Goal: Transaction & Acquisition: Purchase product/service

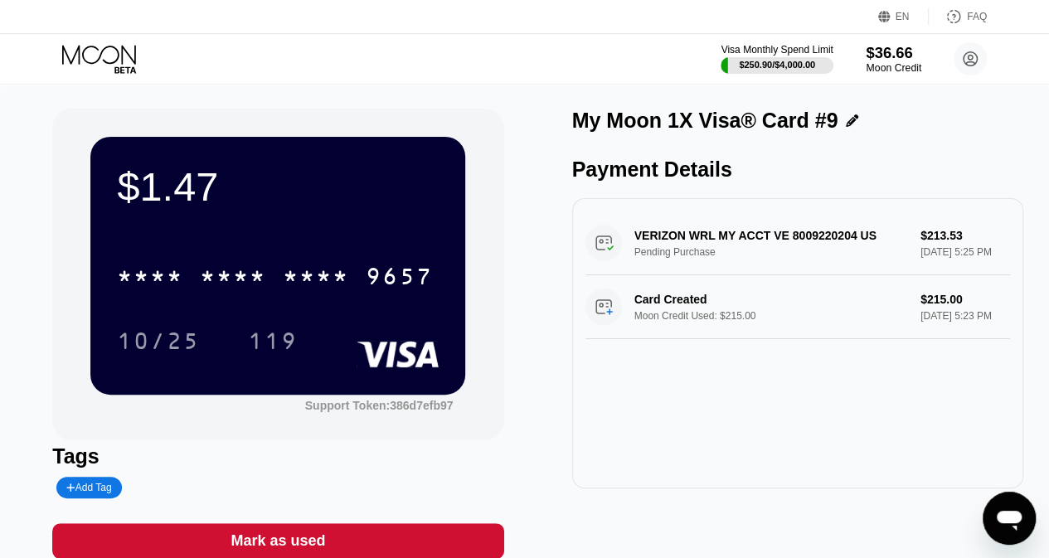
click at [889, 64] on div "Moon Credit" at bounding box center [894, 68] width 56 height 12
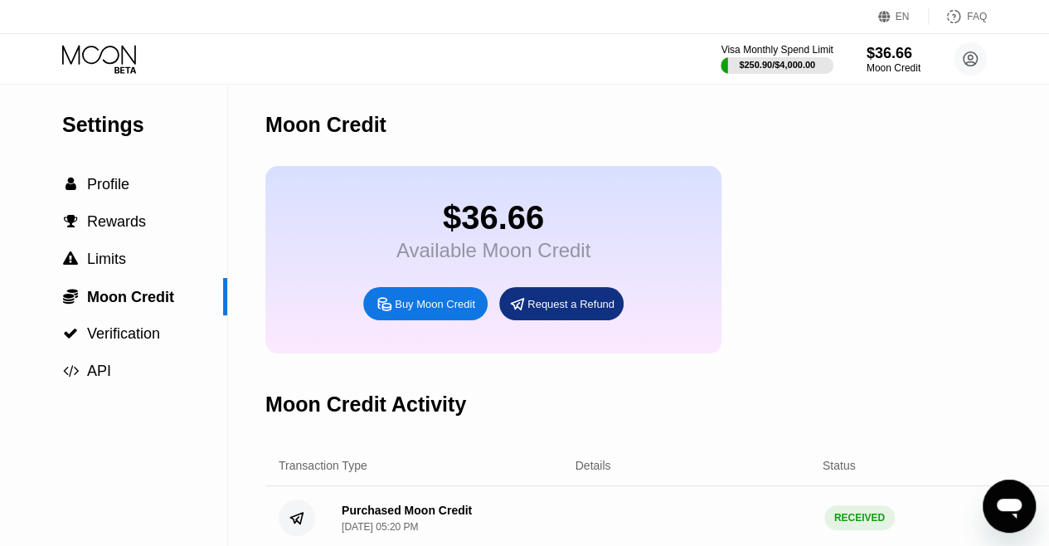
click at [427, 311] on div "Buy Moon Credit" at bounding box center [435, 304] width 80 height 14
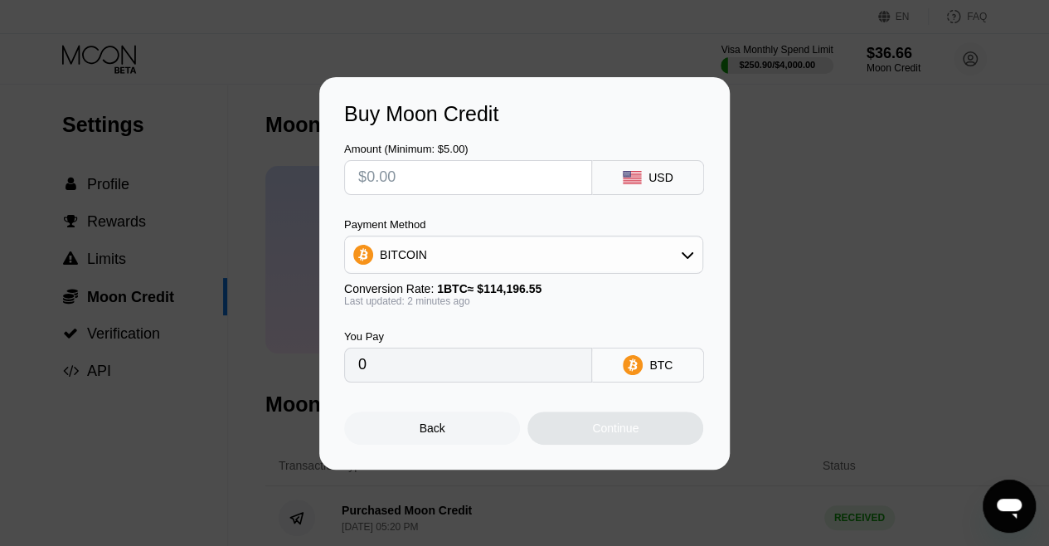
click at [398, 269] on div "BITCOIN" at bounding box center [523, 254] width 357 height 33
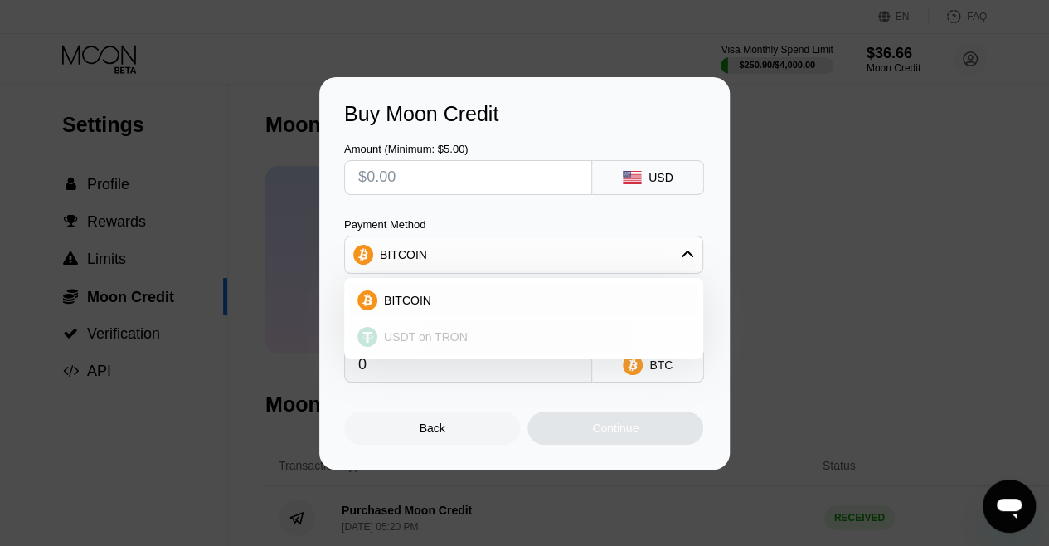
click at [396, 343] on span "USDT on TRON" at bounding box center [426, 336] width 84 height 13
type input "0.00"
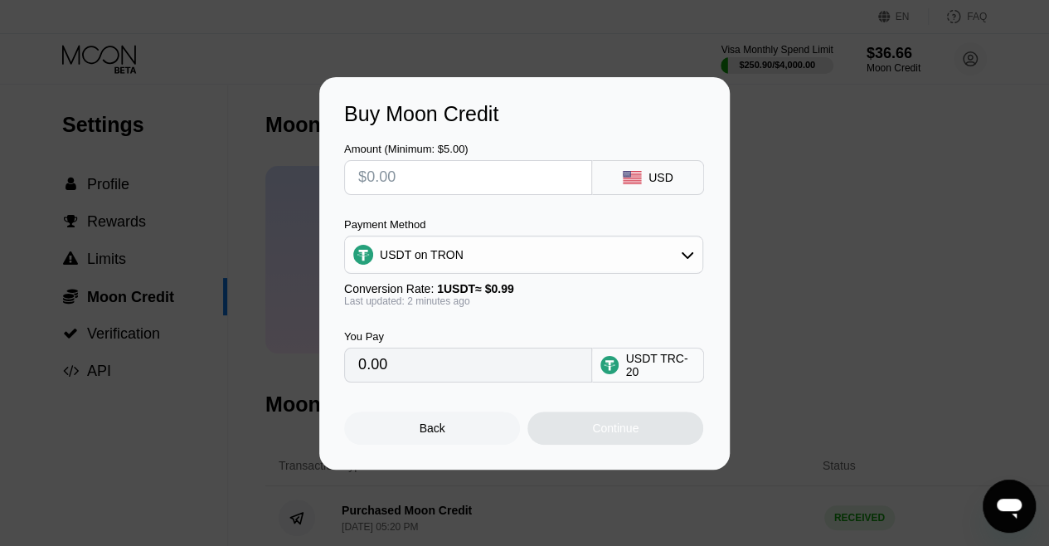
click at [398, 177] on input "text" at bounding box center [468, 177] width 220 height 33
type input "$2"
type input "2.02"
type input "0.00"
click at [402, 180] on input "text" at bounding box center [468, 177] width 220 height 33
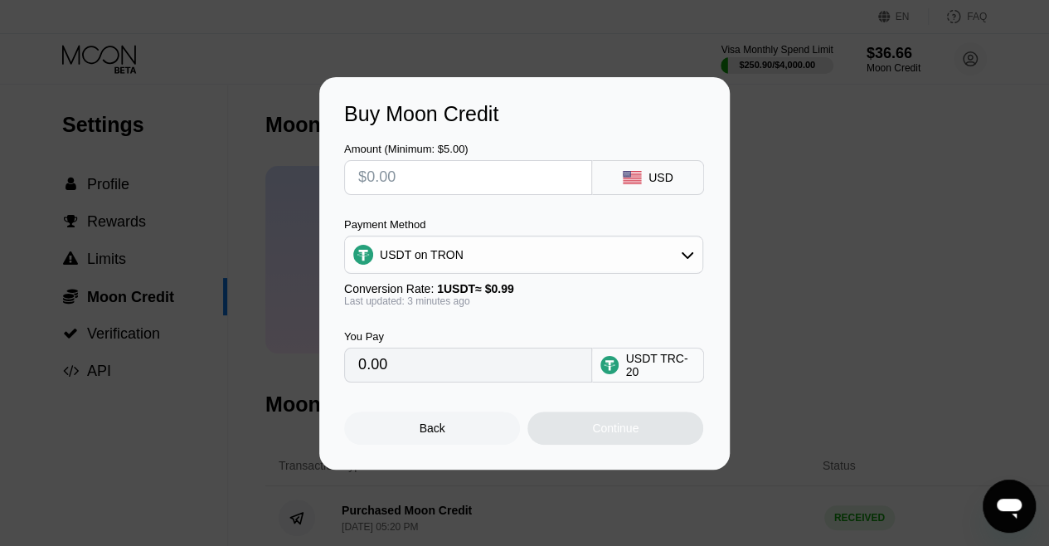
click at [476, 172] on input "text" at bounding box center [468, 177] width 220 height 33
click at [468, 183] on input "text" at bounding box center [468, 177] width 220 height 33
type input "$4"
type input "4.04"
type input "$40"
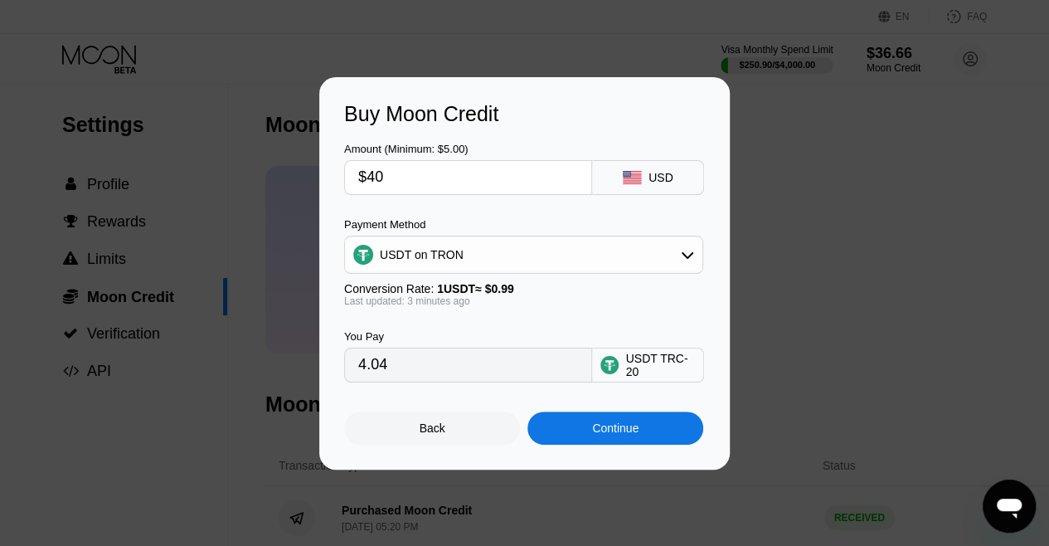
type input "40.40"
type input "$40"
click at [605, 433] on div "Continue" at bounding box center [615, 427] width 46 height 13
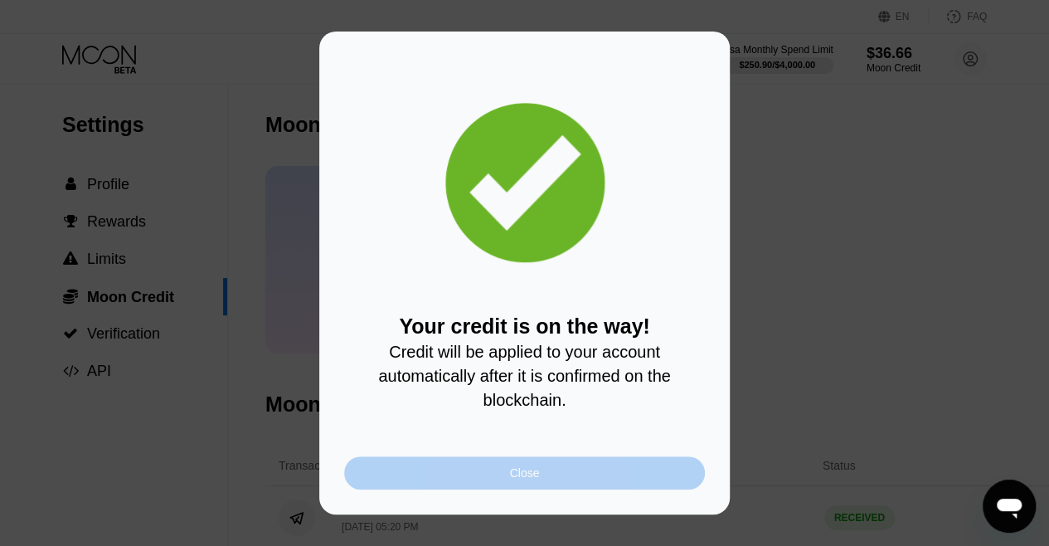
click at [556, 486] on div "Close" at bounding box center [524, 472] width 361 height 33
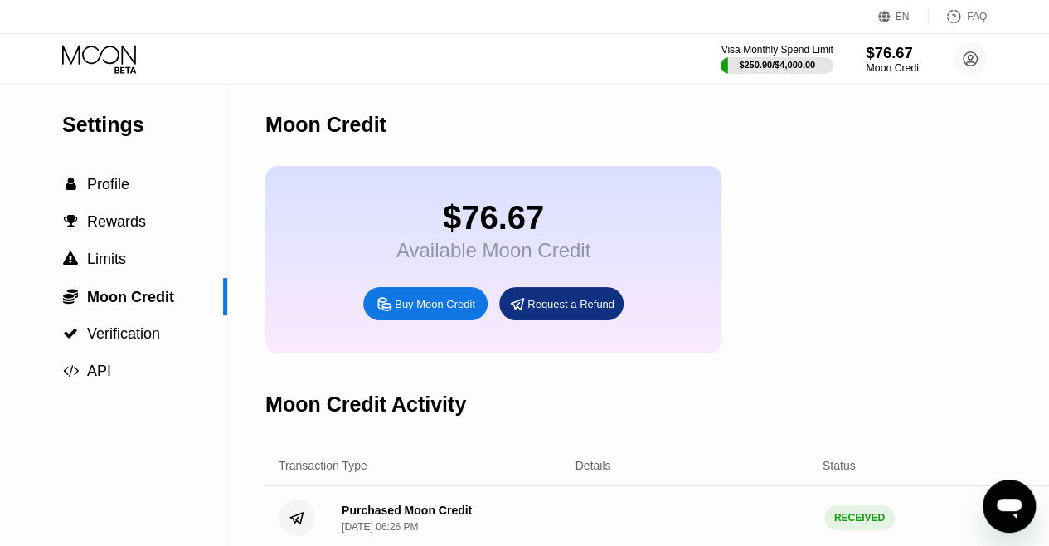
click at [907, 55] on div "$76.67" at bounding box center [894, 52] width 56 height 17
click at [103, 56] on icon at bounding box center [100, 59] width 77 height 29
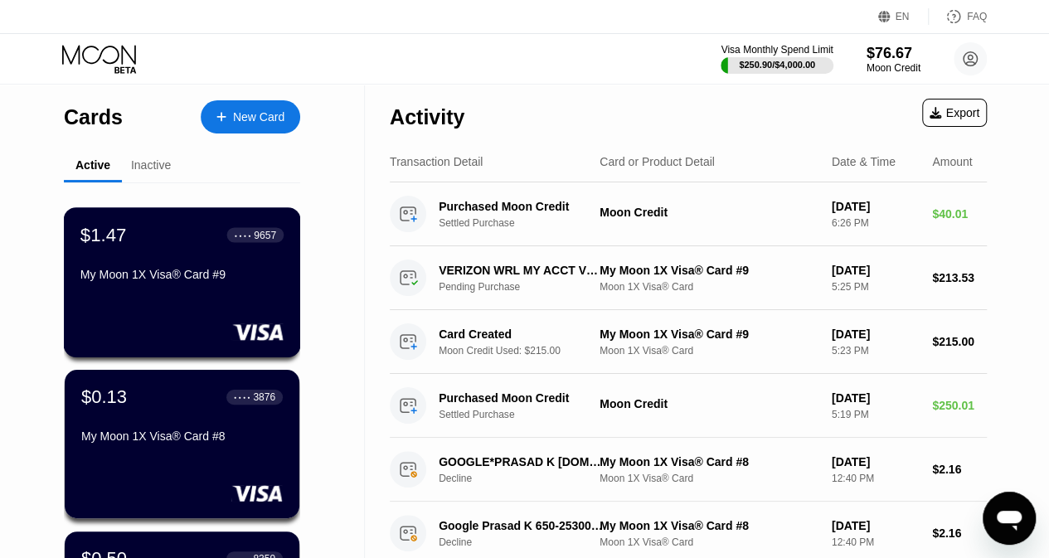
click at [196, 223] on div "$1.47 ● ● ● ● 9657 My Moon 1X Visa® Card #9" at bounding box center [182, 282] width 237 height 150
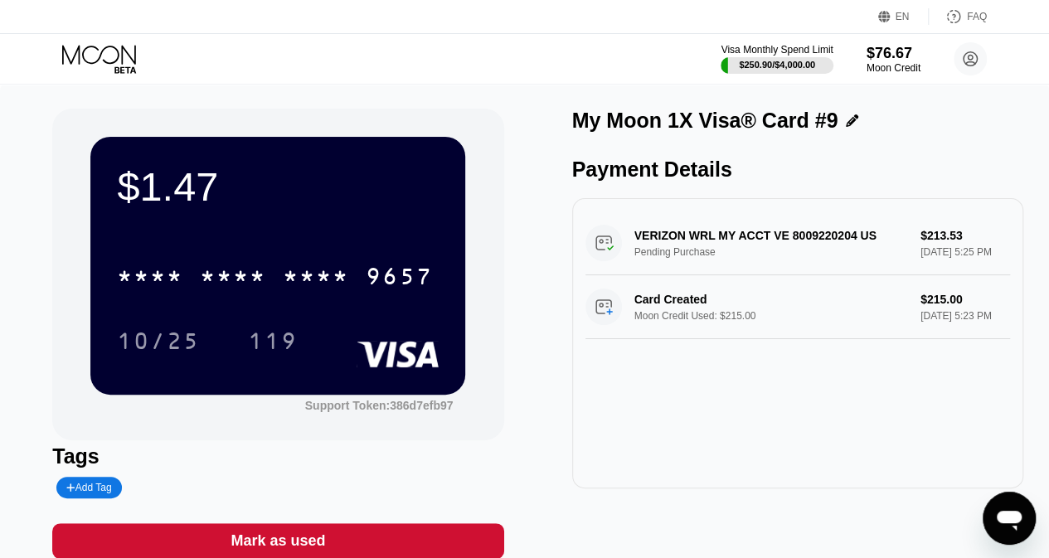
click at [109, 42] on div "Visa Monthly Spend Limit $250.90 / $4,000.00 $76.67 Moon Credit s.schrager@prot…" at bounding box center [524, 59] width 1049 height 50
click at [96, 47] on icon at bounding box center [99, 54] width 74 height 19
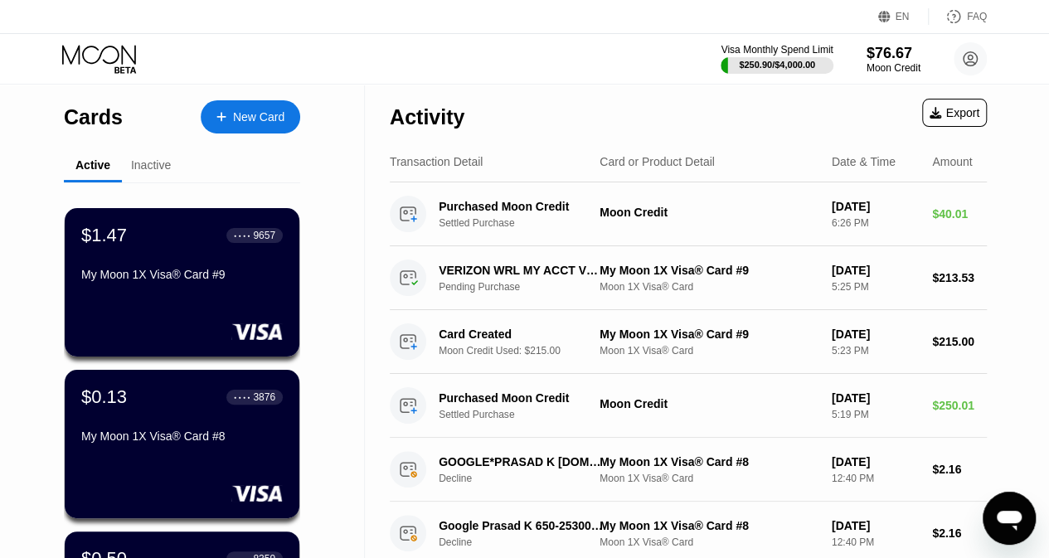
click at [222, 119] on icon at bounding box center [220, 116] width 9 height 9
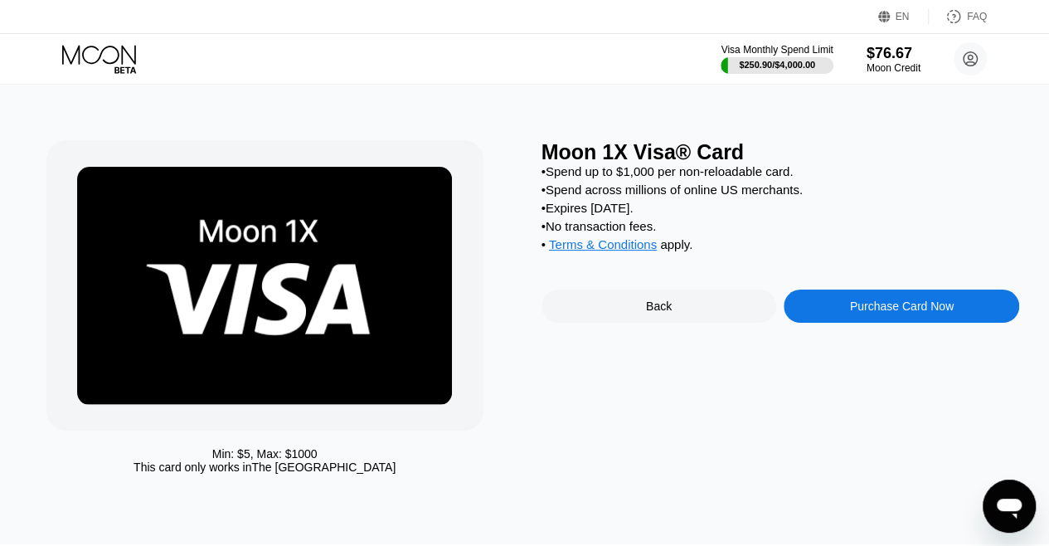
scroll to position [49, 0]
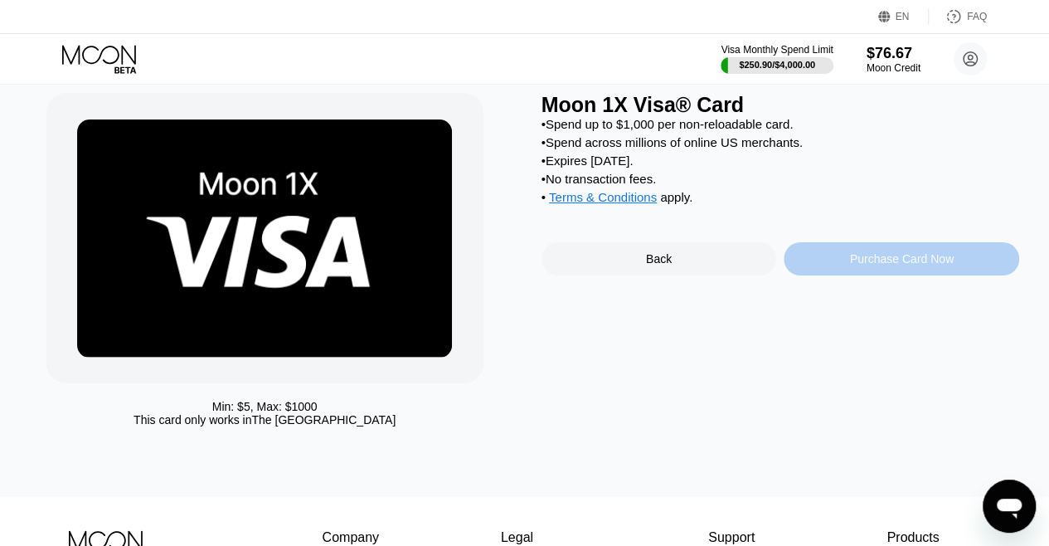
click at [847, 269] on div "Purchase Card Now" at bounding box center [901, 258] width 235 height 33
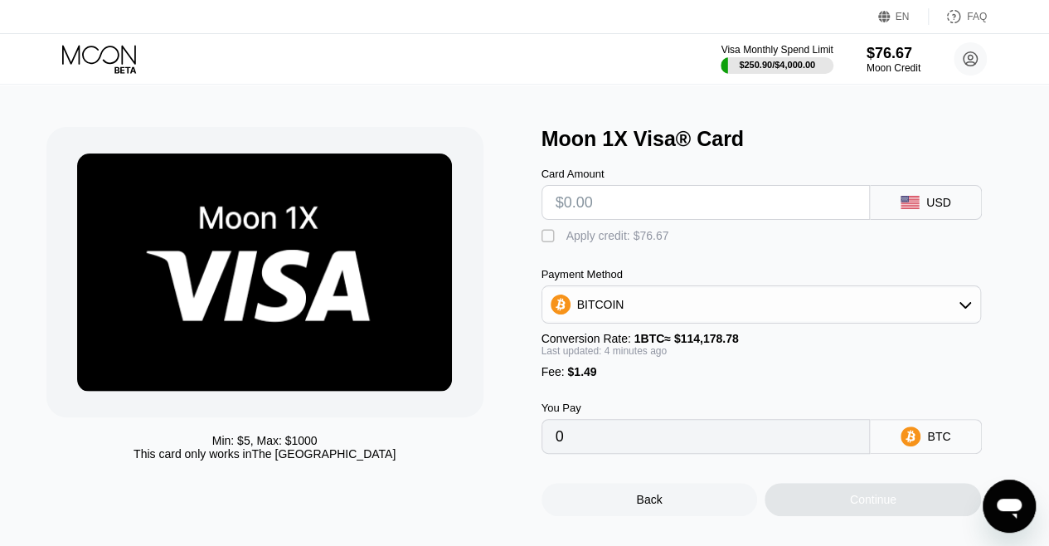
scroll to position [0, 0]
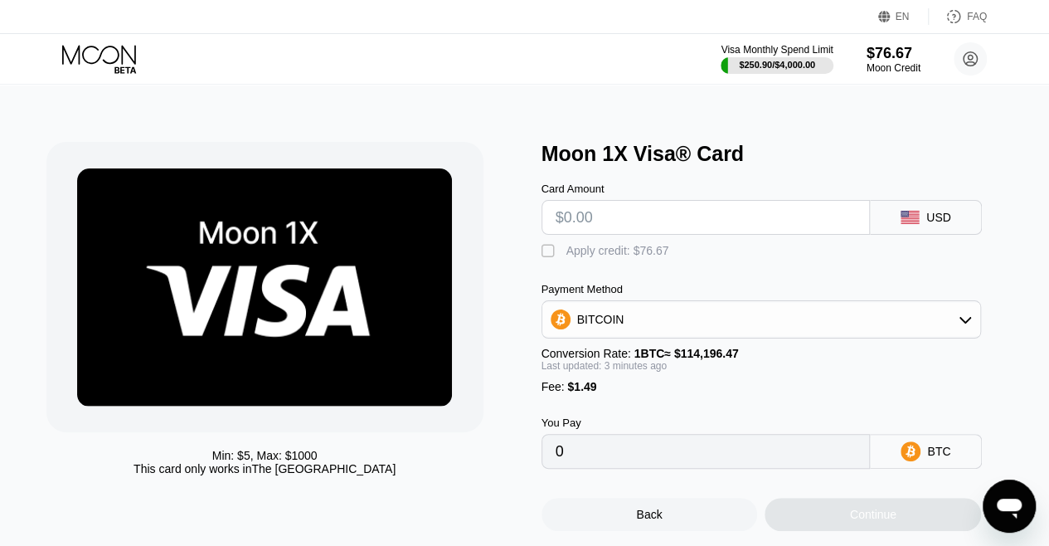
click at [587, 220] on input "text" at bounding box center [706, 217] width 301 height 33
click at [665, 220] on input "text" at bounding box center [706, 217] width 301 height 33
type input "$55"
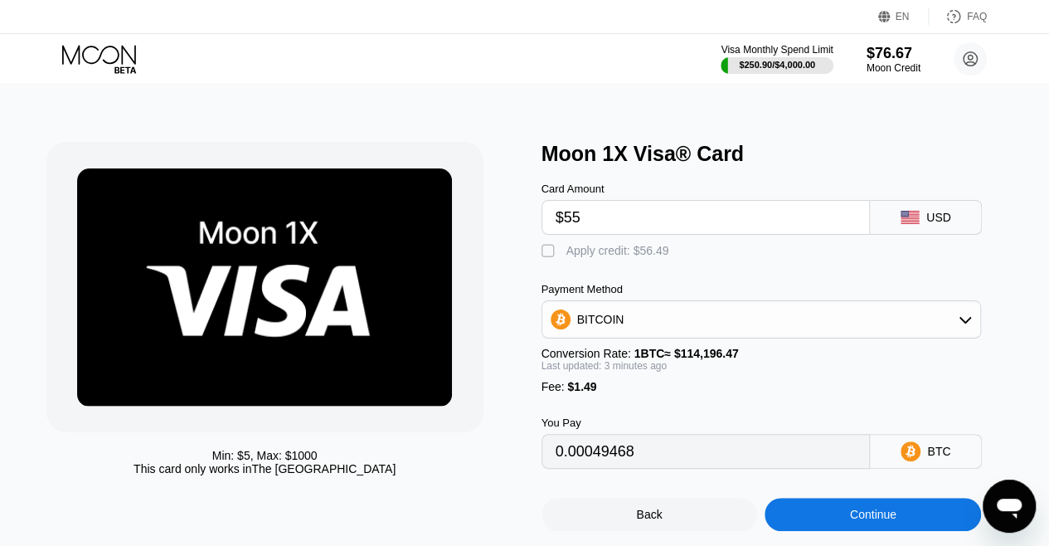
type input "0.00049468"
click at [665, 220] on input "$55" at bounding box center [706, 217] width 301 height 33
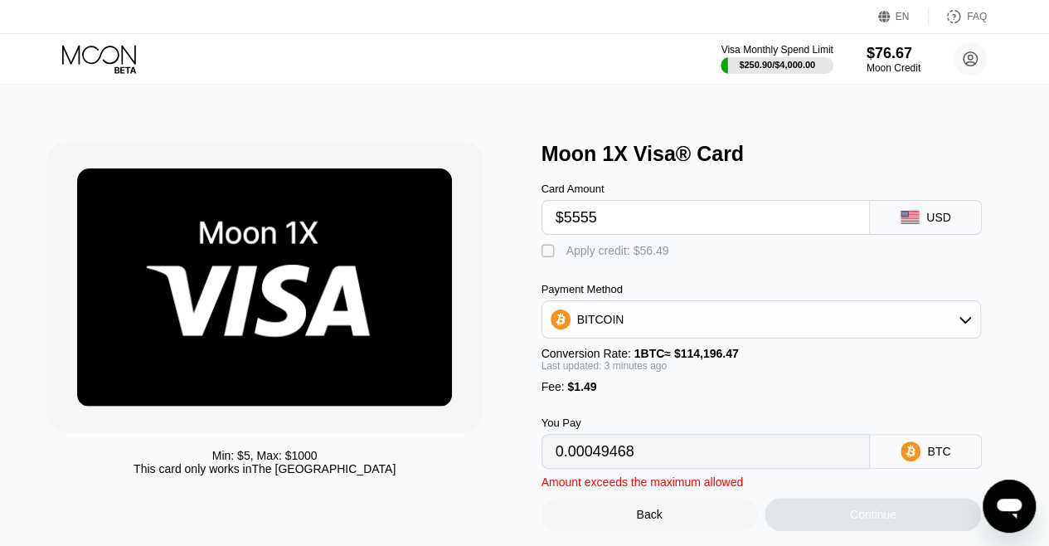
type input "$555"
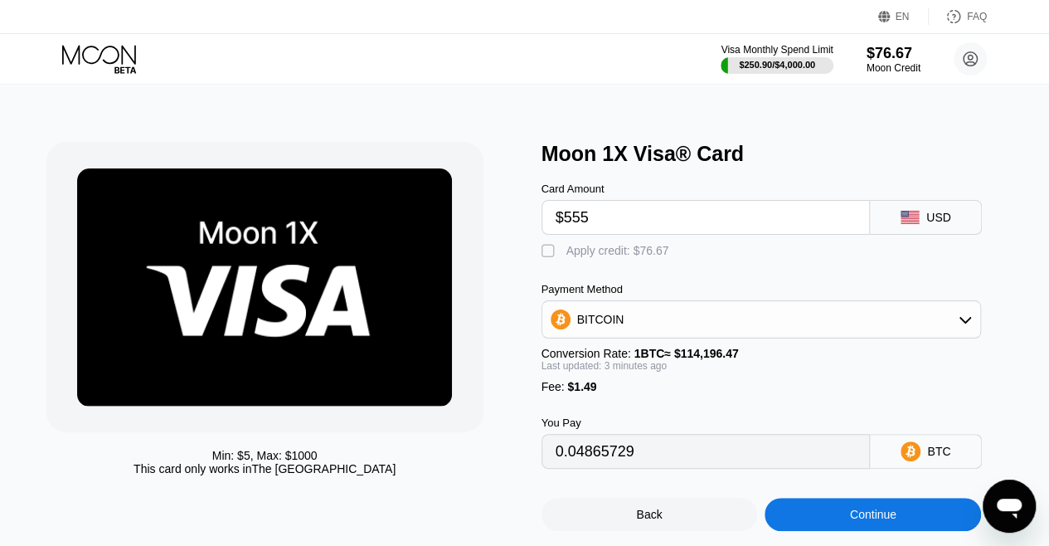
type input "0.00487310"
type input "$55"
type input "0.00049474"
type input "$55"
click at [534, 256] on div "Min: $ 5 , Max: $ 1000 This card only works in The United States Moon 1X Visa® …" at bounding box center [524, 336] width 957 height 389
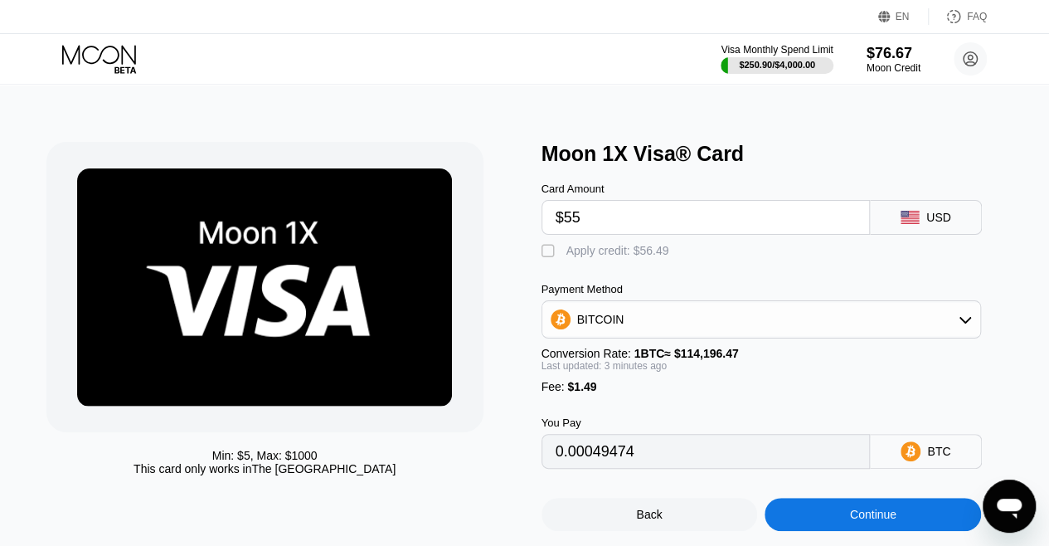
click at [549, 254] on div "" at bounding box center [549, 251] width 17 height 17
type input "0"
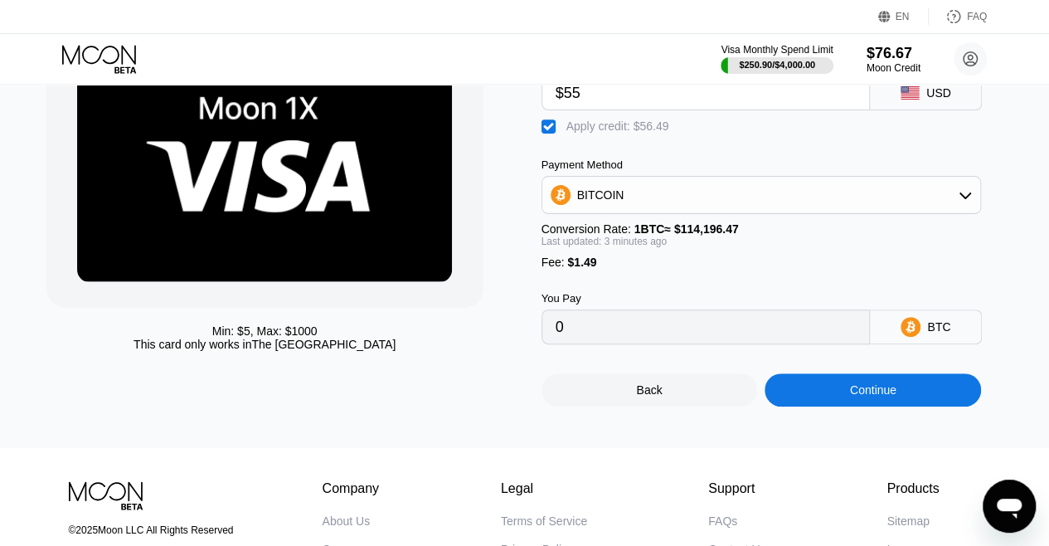
scroll to position [126, 0]
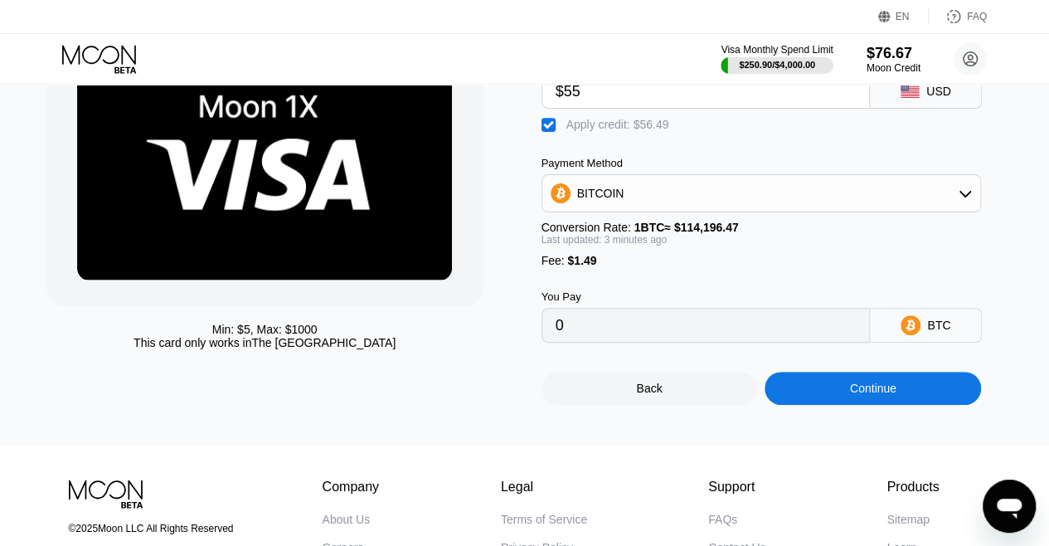
click at [834, 405] on div "Continue" at bounding box center [873, 387] width 216 height 33
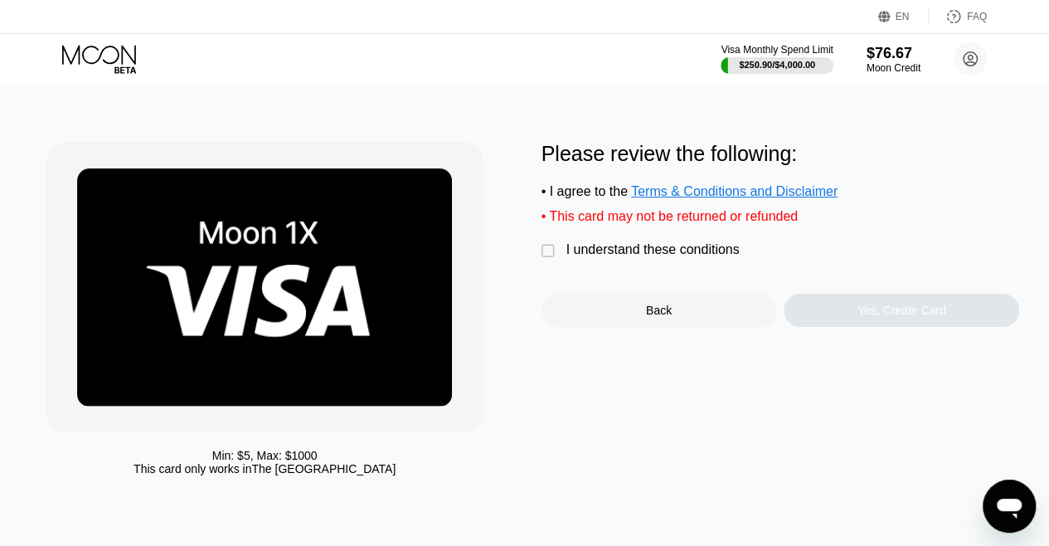
click at [546, 257] on div "" at bounding box center [549, 251] width 17 height 17
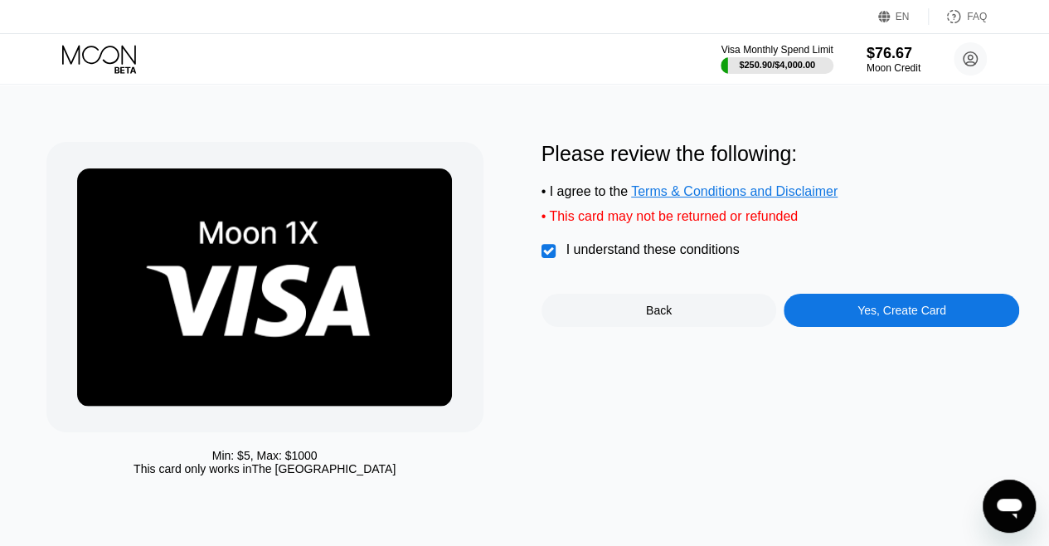
click at [837, 319] on div "Yes, Create Card" at bounding box center [901, 310] width 235 height 33
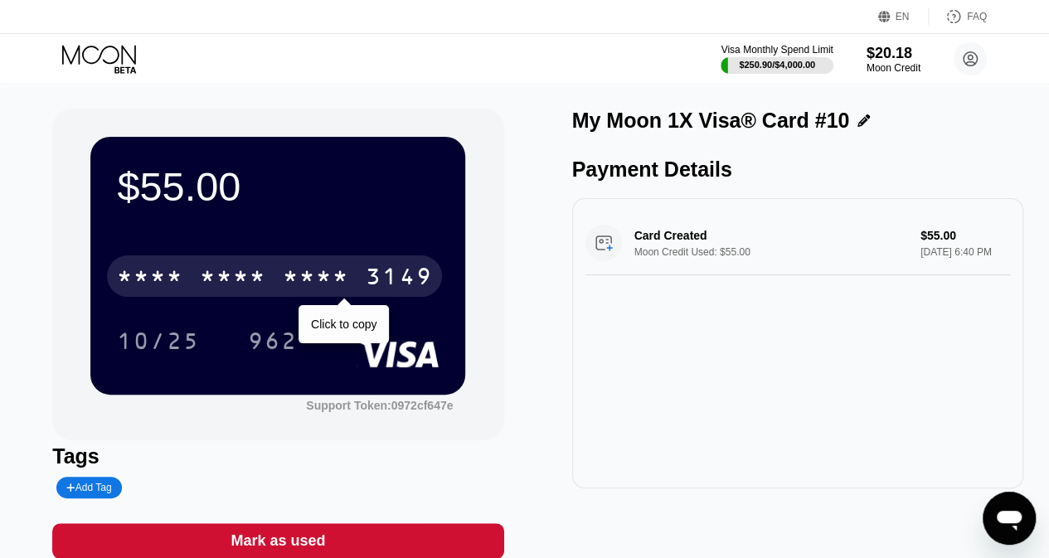
click at [294, 275] on div "* * * *" at bounding box center [316, 278] width 66 height 27
